Goal: Task Accomplishment & Management: Manage account settings

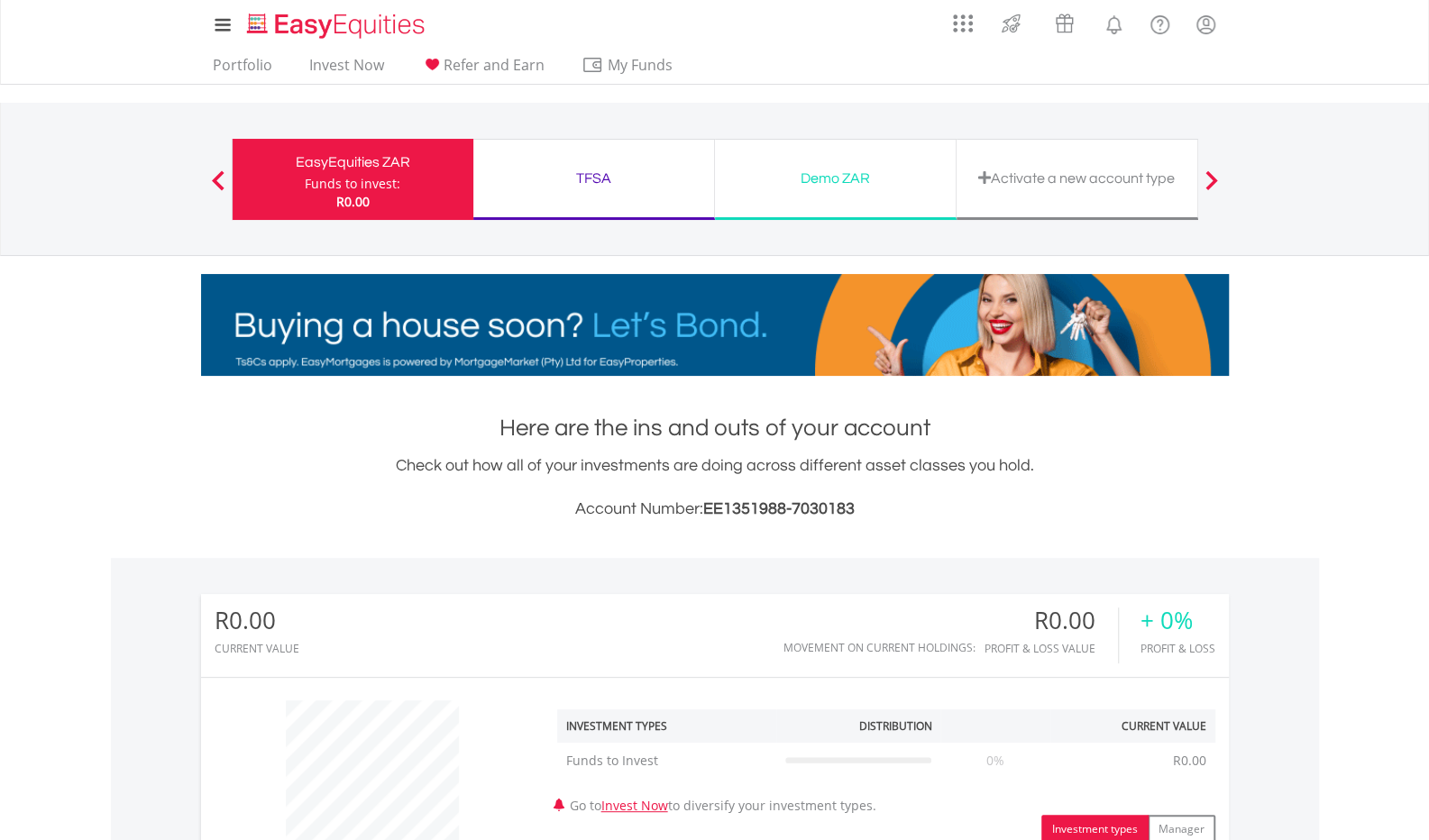
click at [581, 194] on div "TFSA Funds to invest: R0.00" at bounding box center [594, 179] width 242 height 82
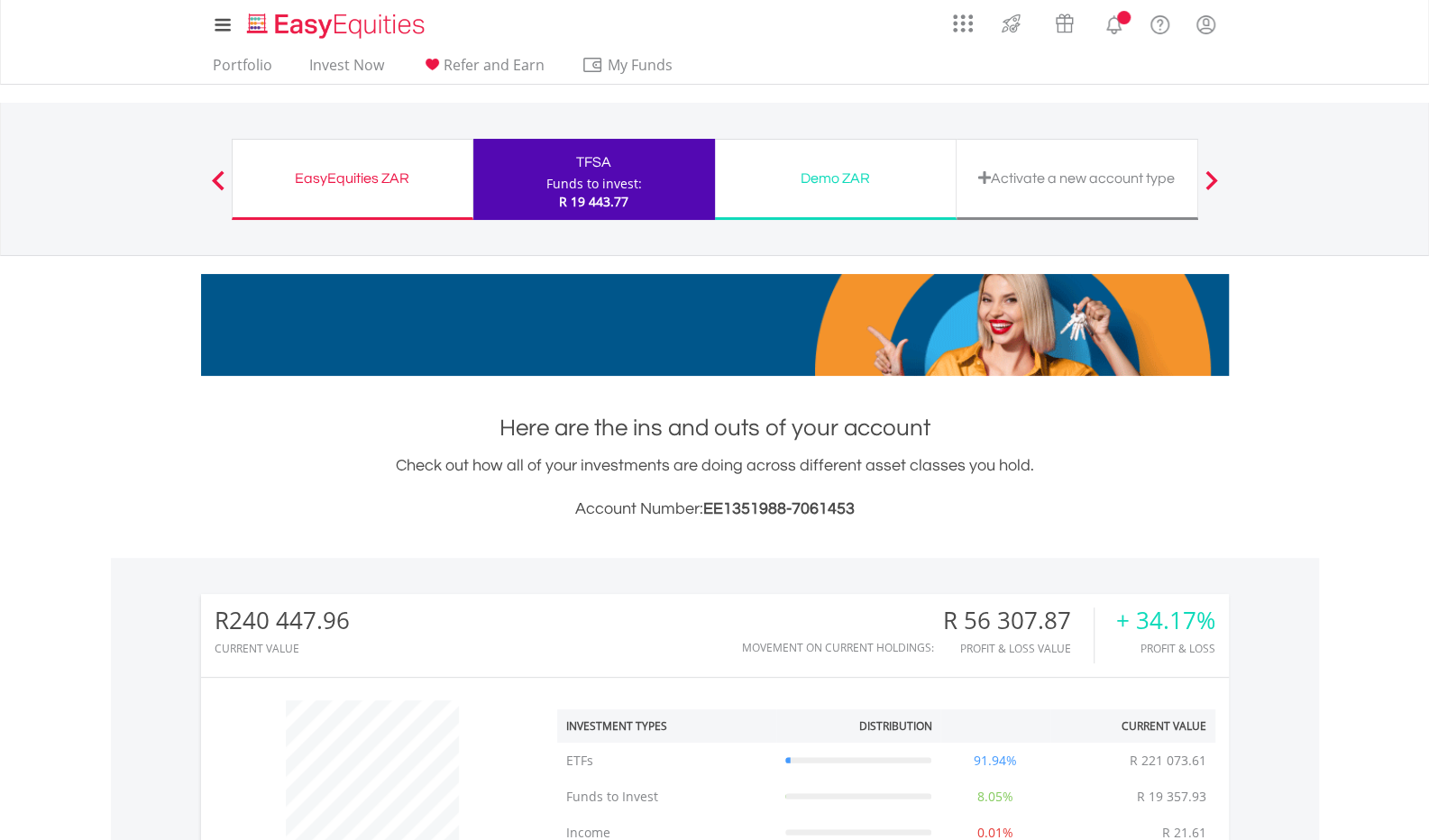
scroll to position [173, 343]
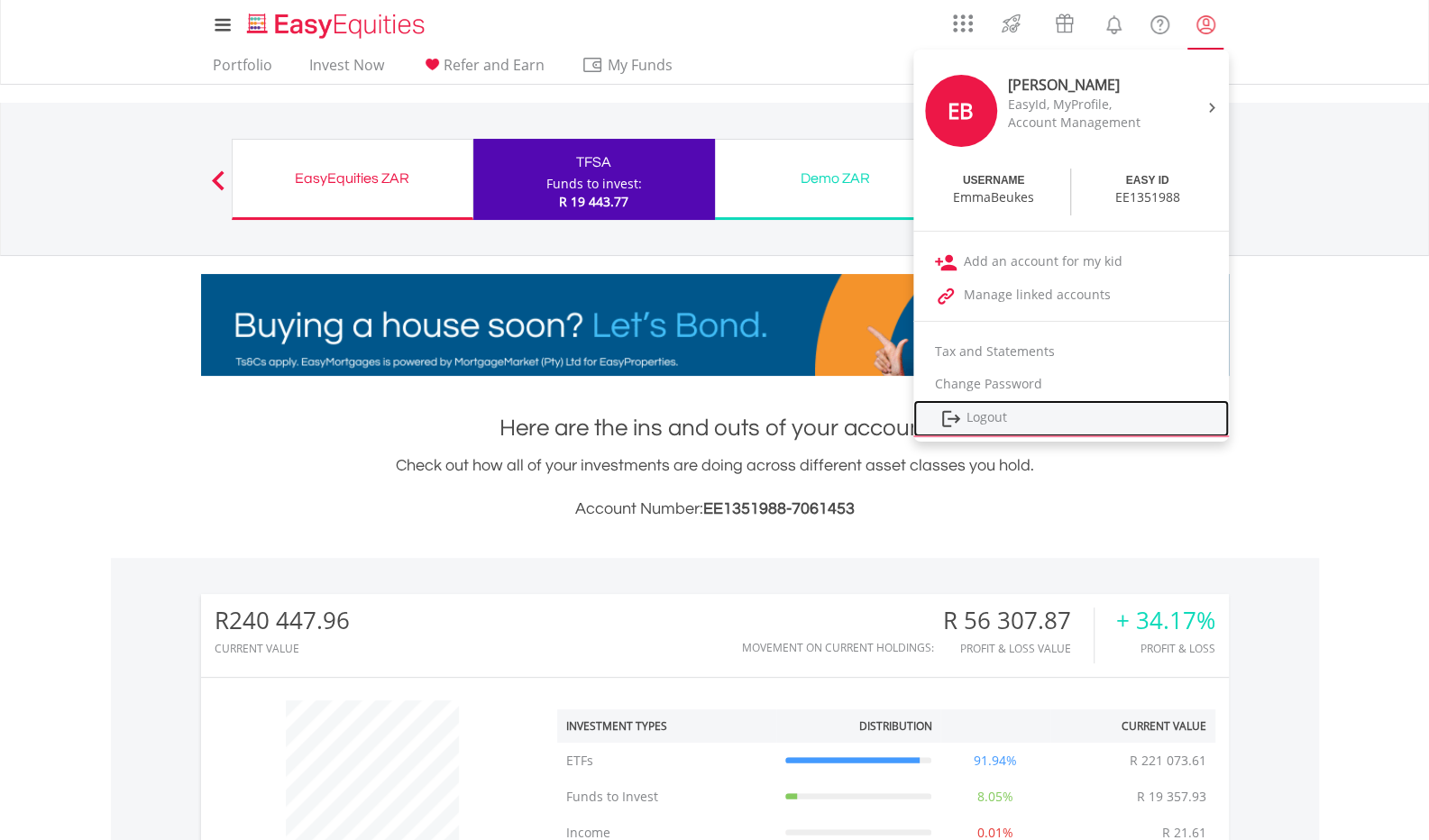
click at [982, 415] on link "Logout" at bounding box center [1071, 418] width 316 height 37
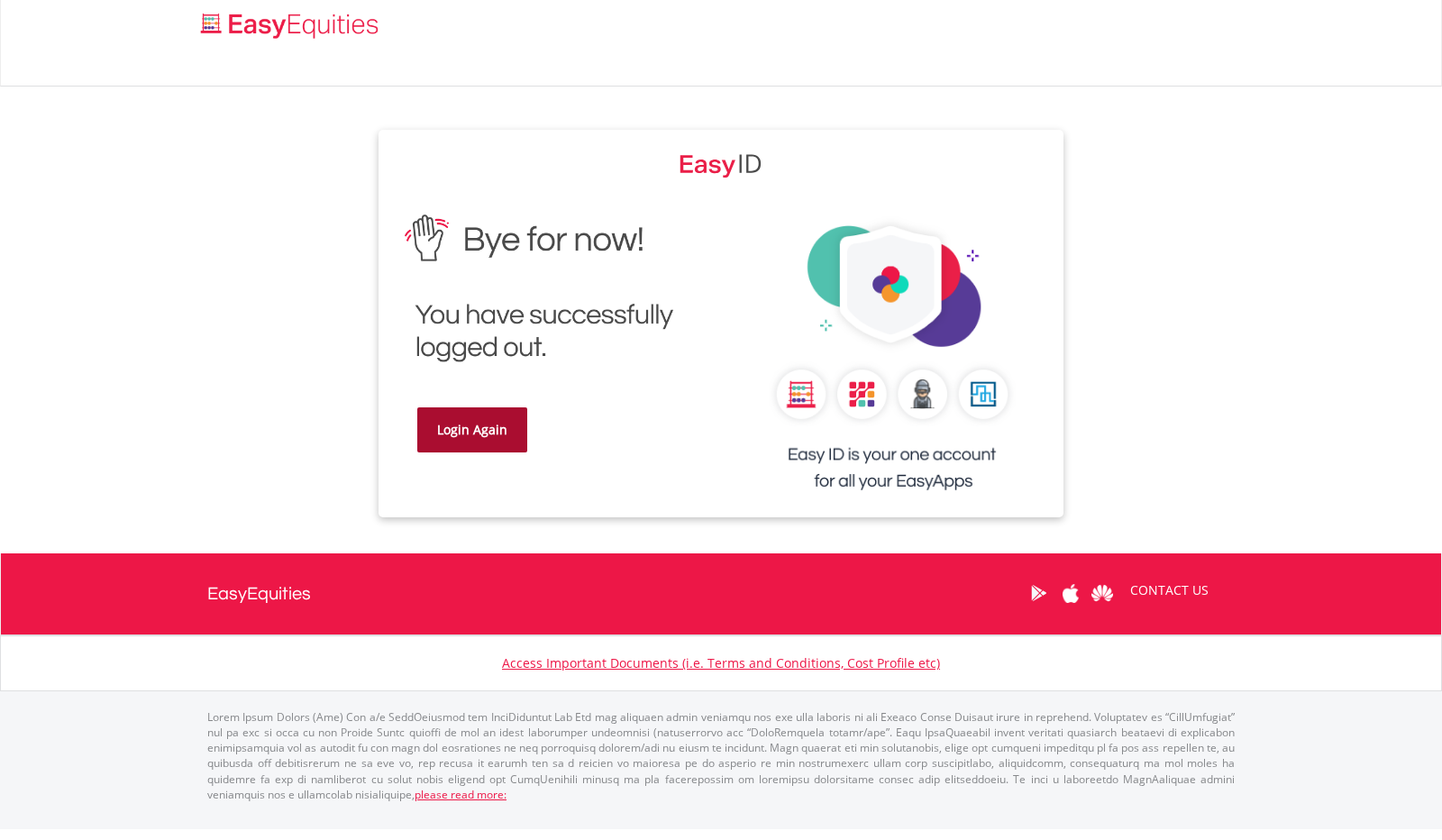
click at [477, 439] on link "Login Again" at bounding box center [472, 429] width 109 height 45
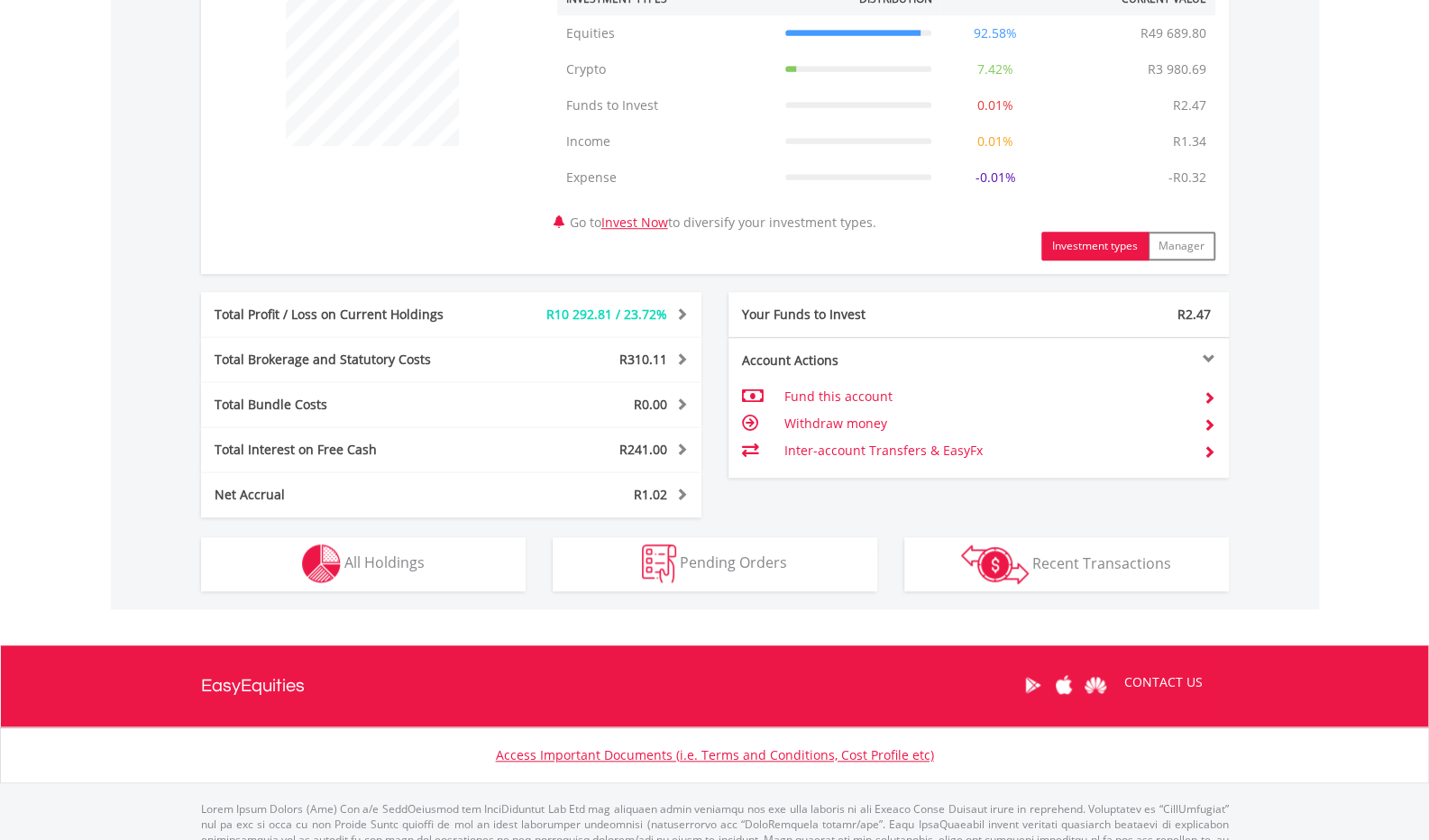
scroll to position [790, 0]
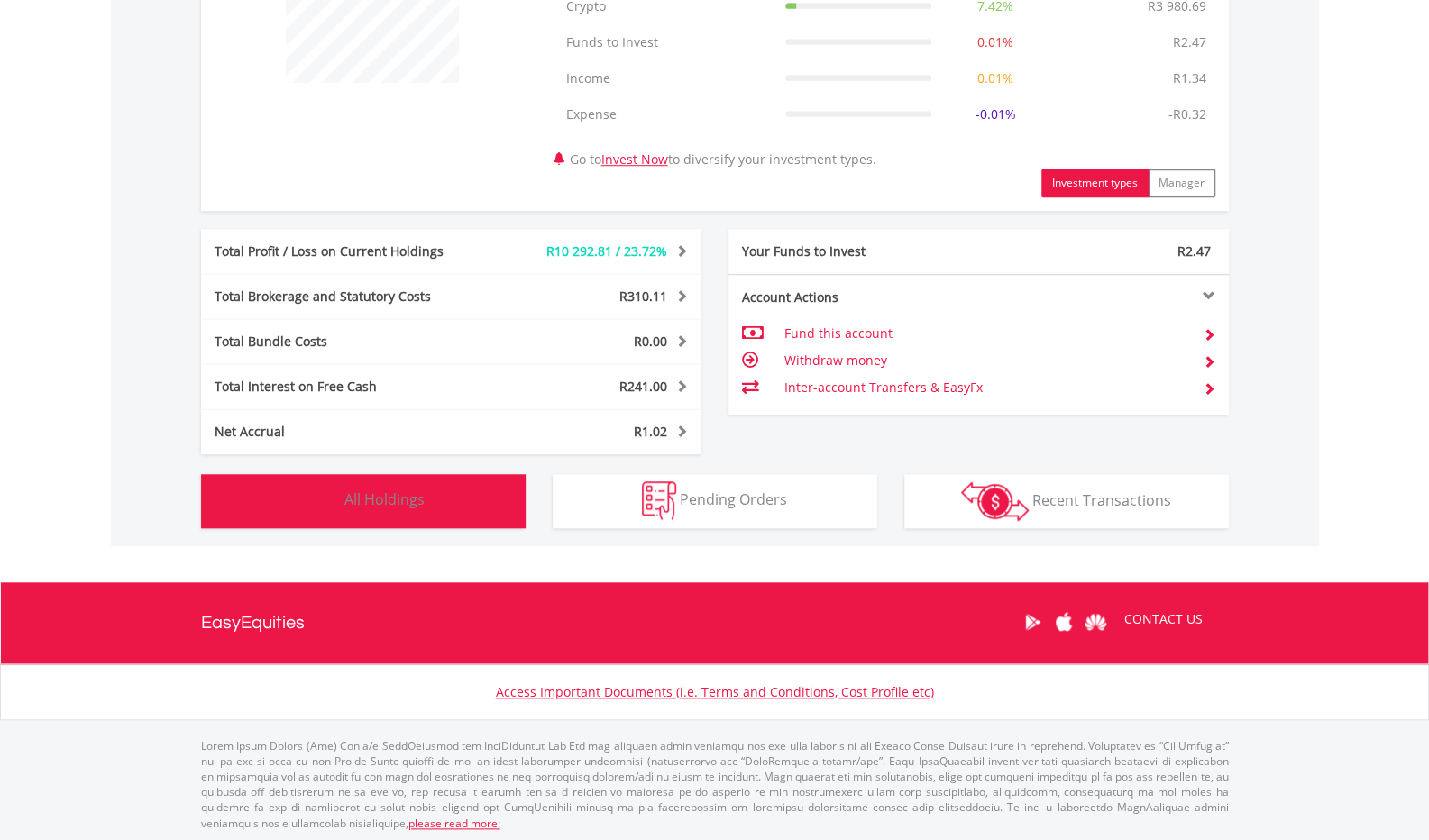
click at [384, 494] on span "All Holdings" at bounding box center [384, 500] width 81 height 20
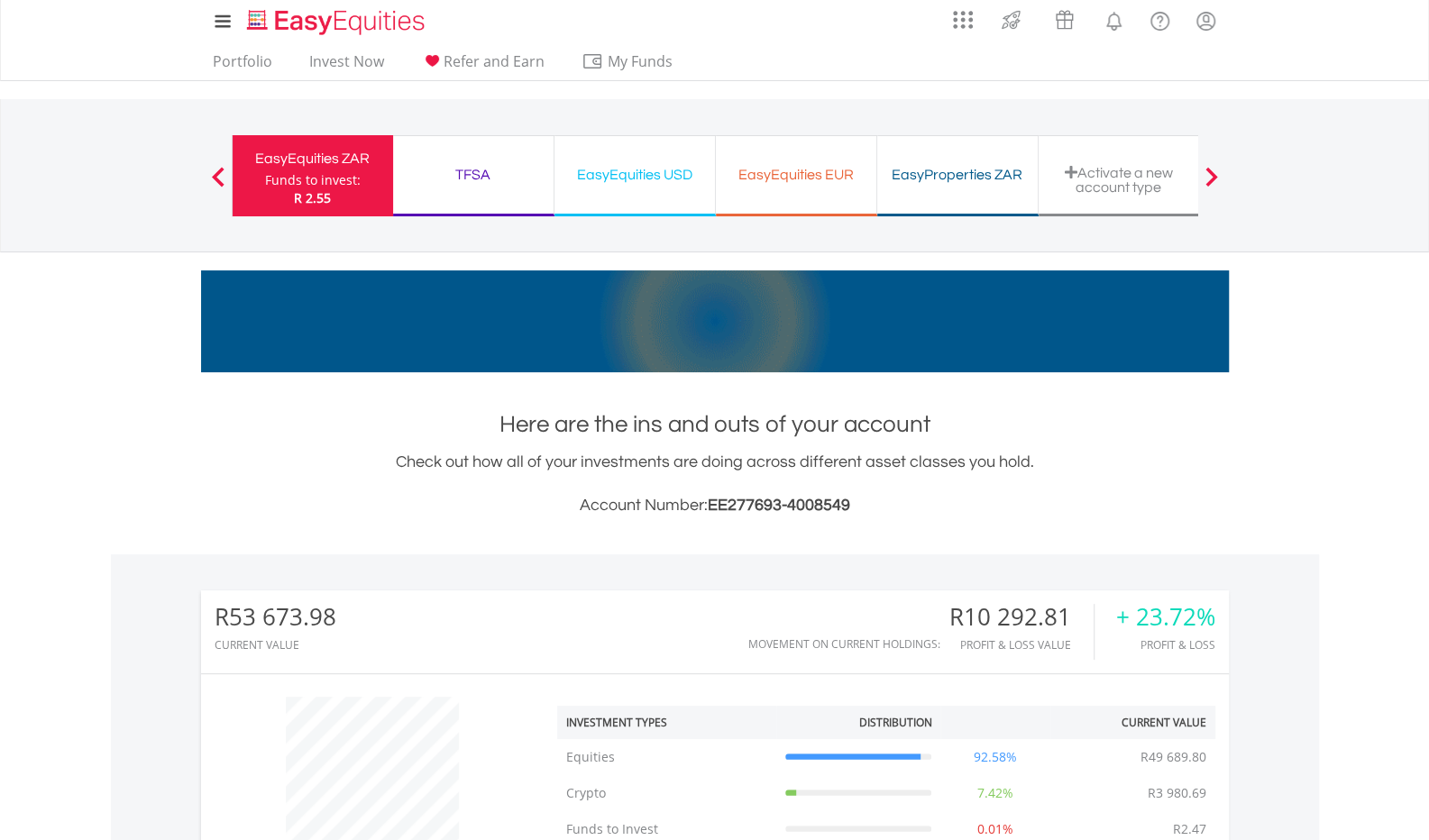
scroll to position [0, 0]
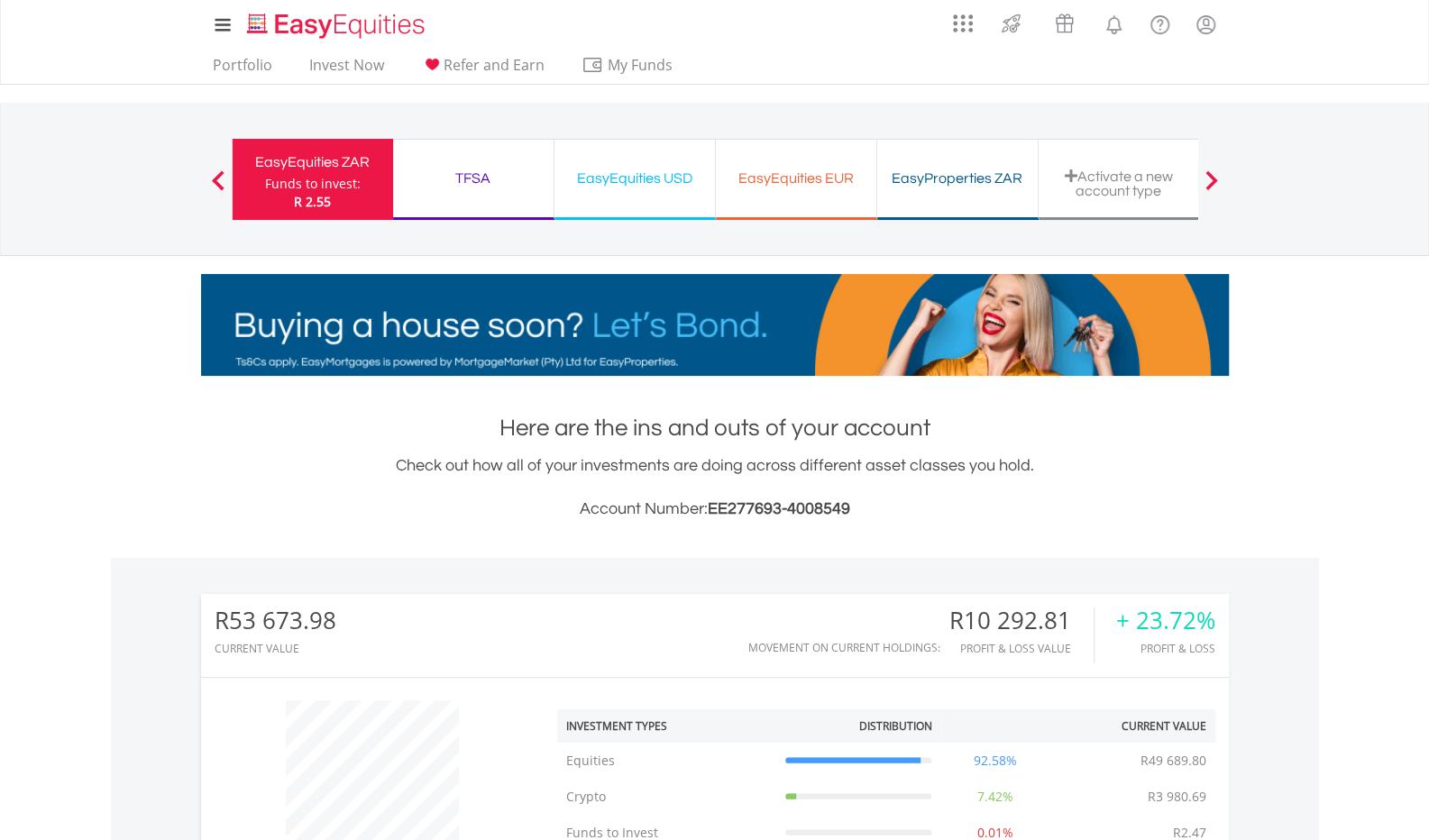
click at [491, 150] on div "TFSA Funds to invest: R 2.55" at bounding box center [474, 179] width 161 height 82
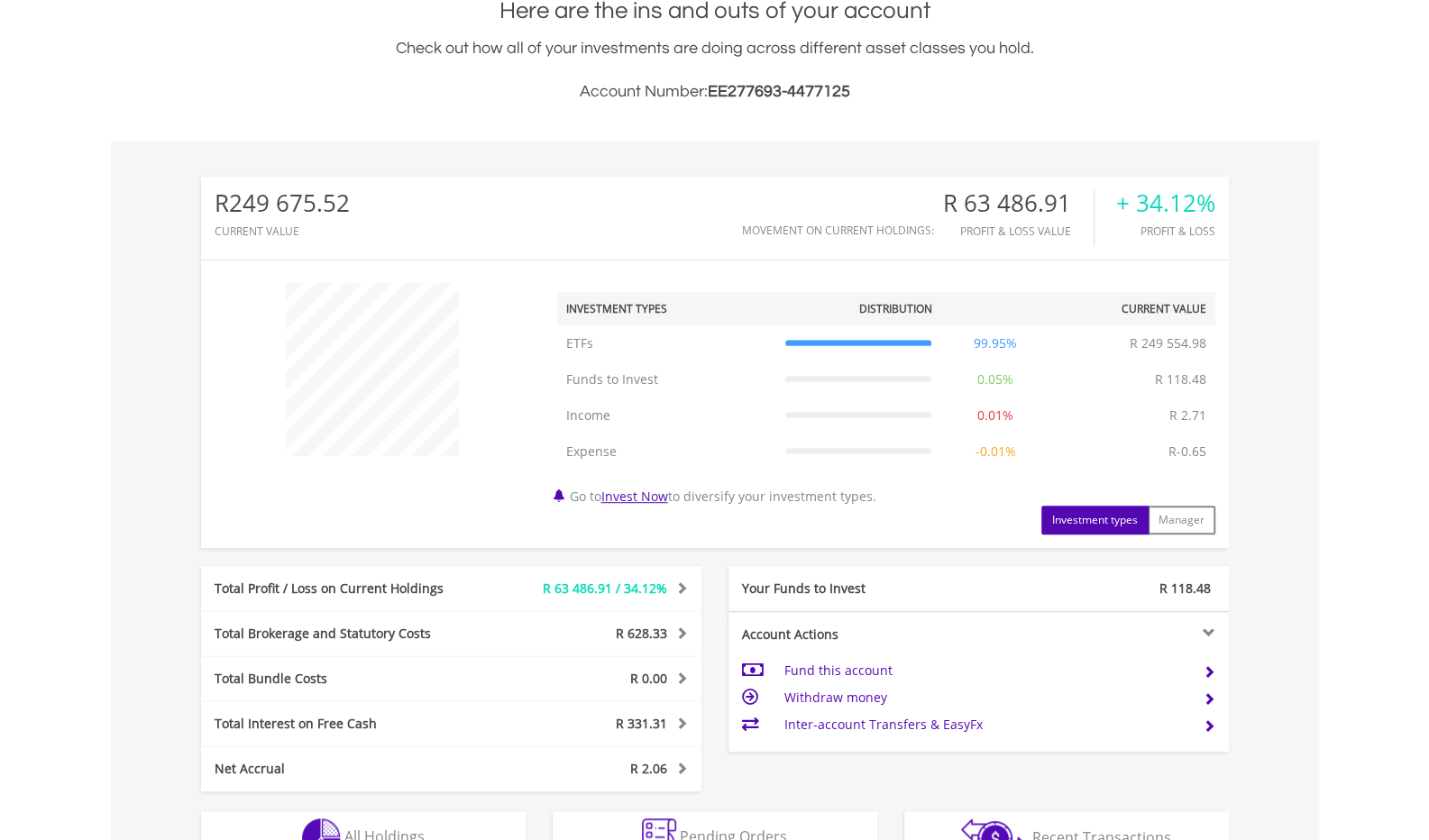
scroll to position [721, 0]
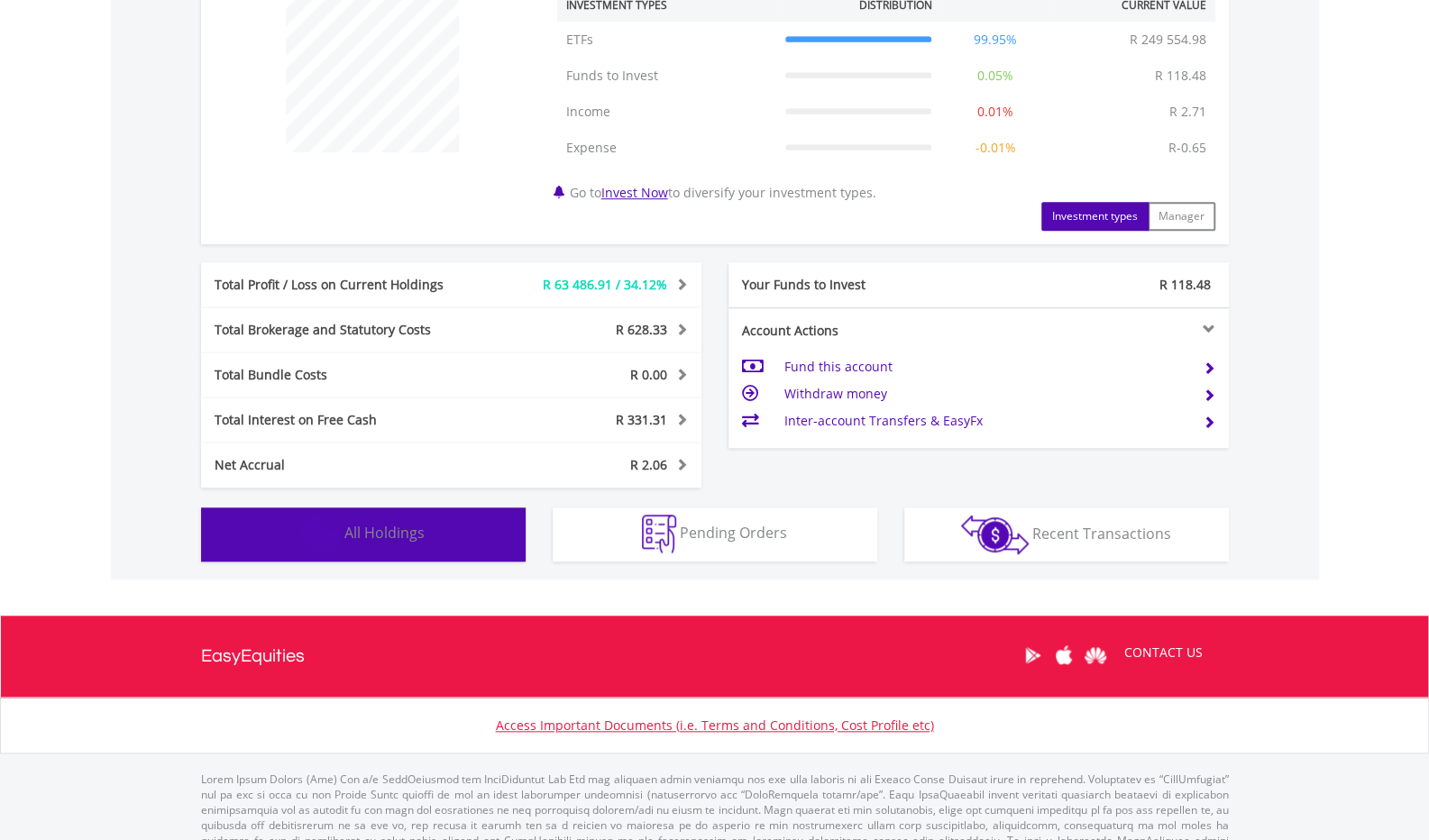
click at [377, 524] on span "All Holdings" at bounding box center [384, 532] width 81 height 20
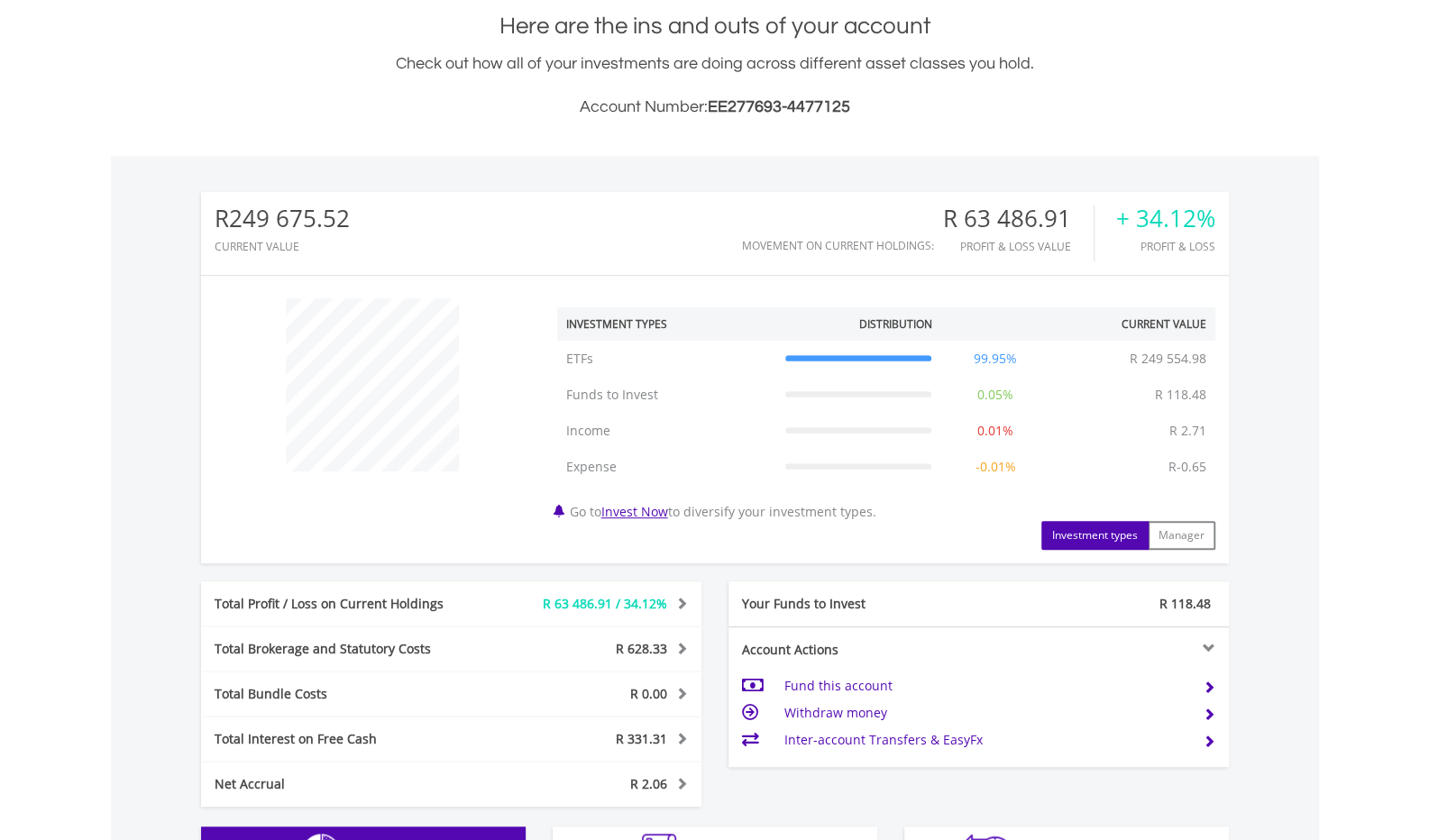
scroll to position [164, 0]
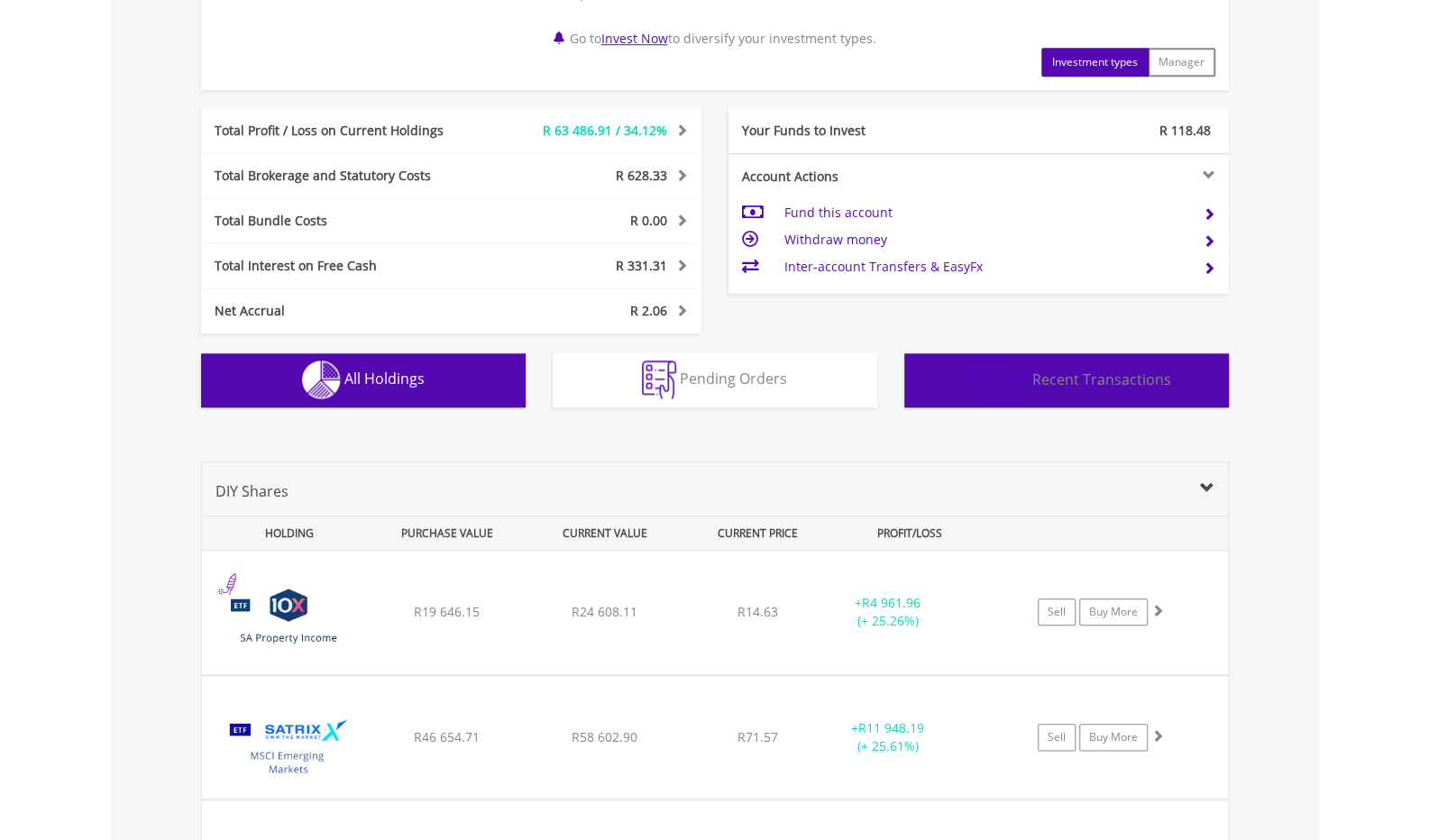
click at [1029, 394] on img "button" at bounding box center [995, 380] width 68 height 40
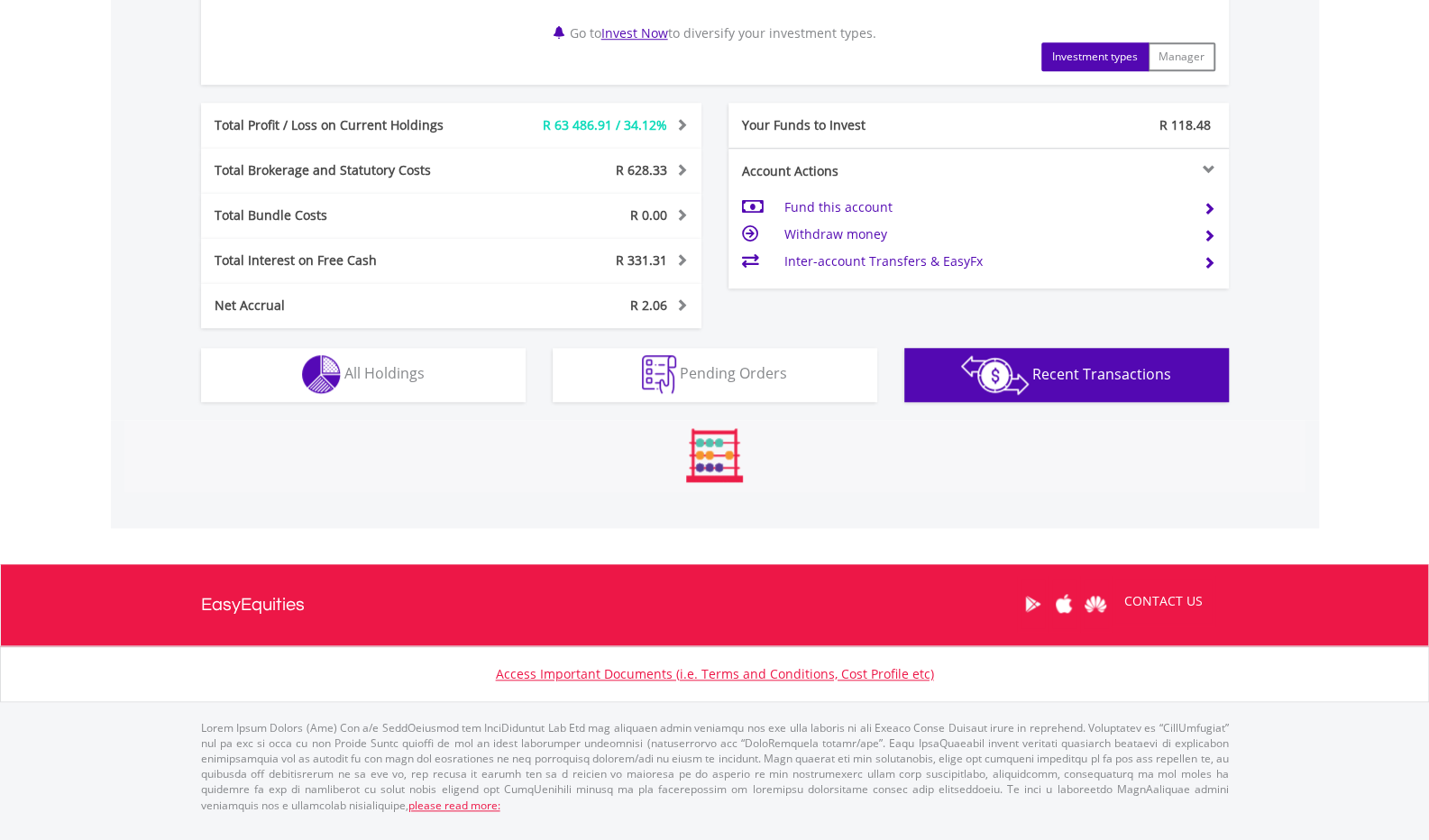
scroll to position [1011, 0]
